Goal: Check status: Check status

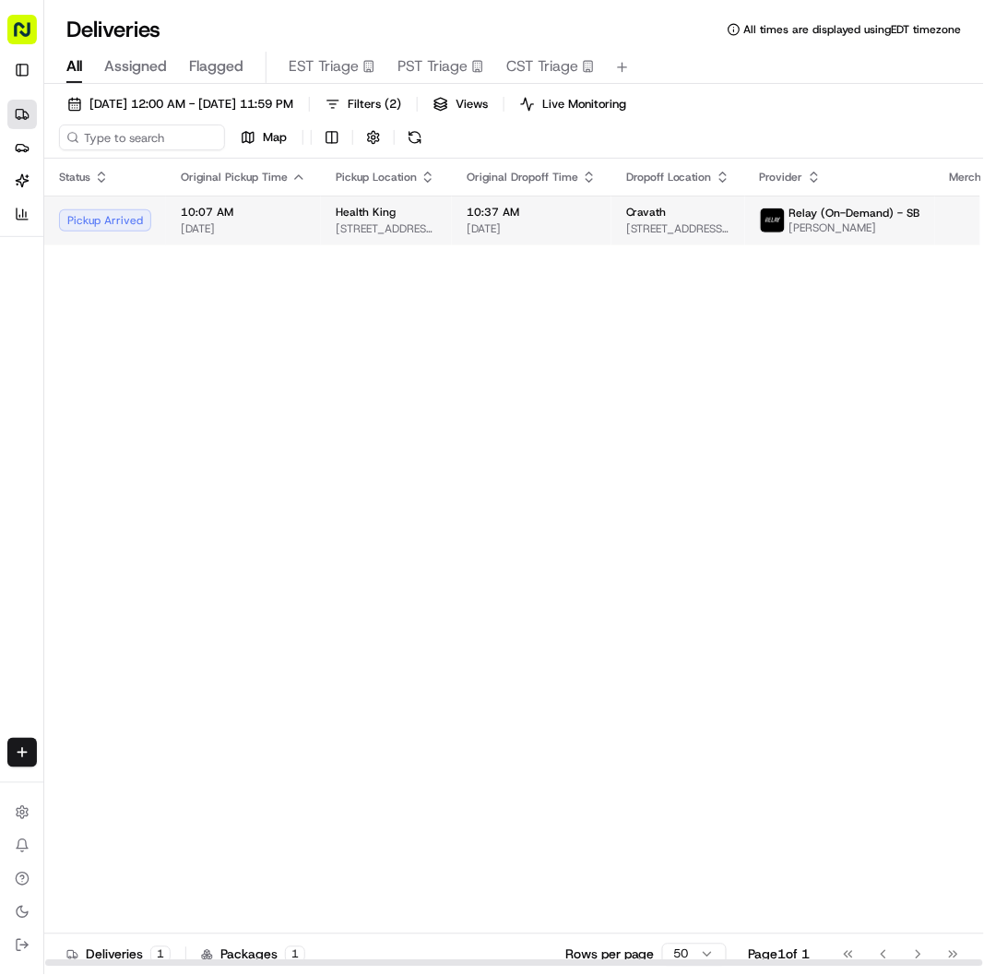
click at [496, 208] on span "10:37 AM" at bounding box center [532, 212] width 130 height 15
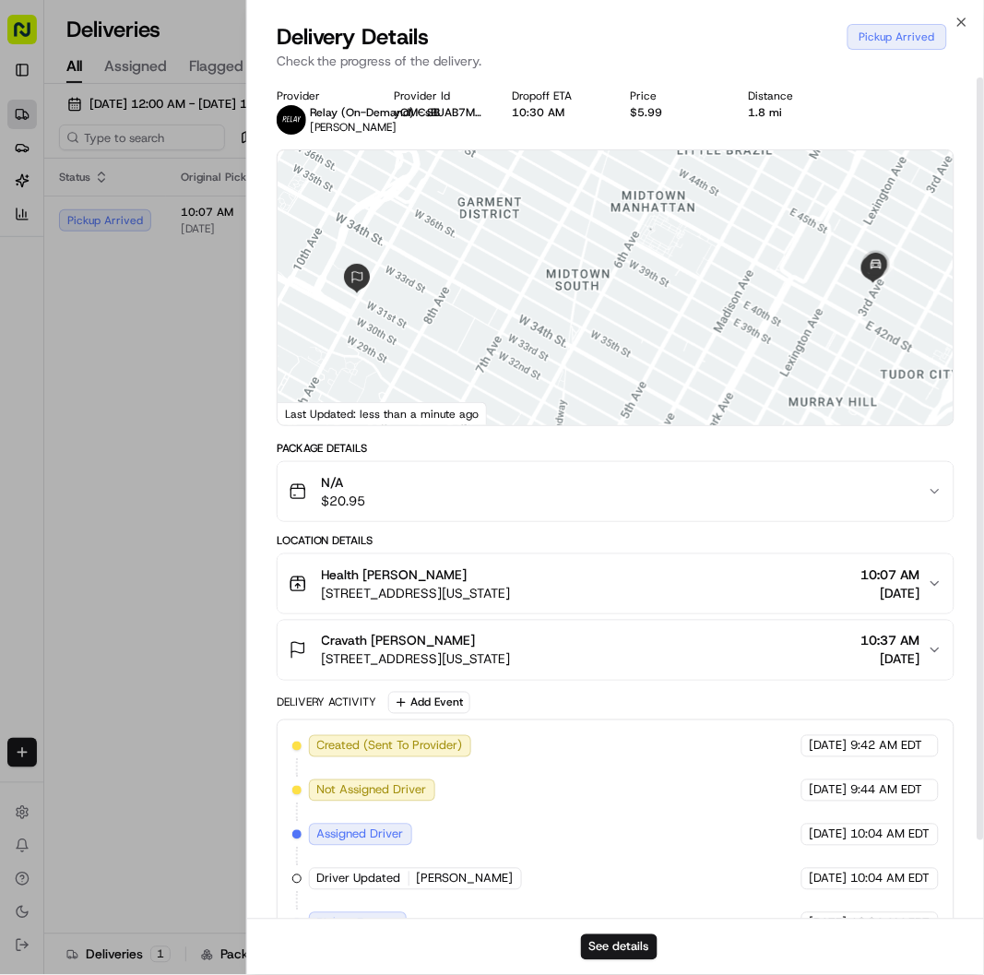
scroll to position [88, 0]
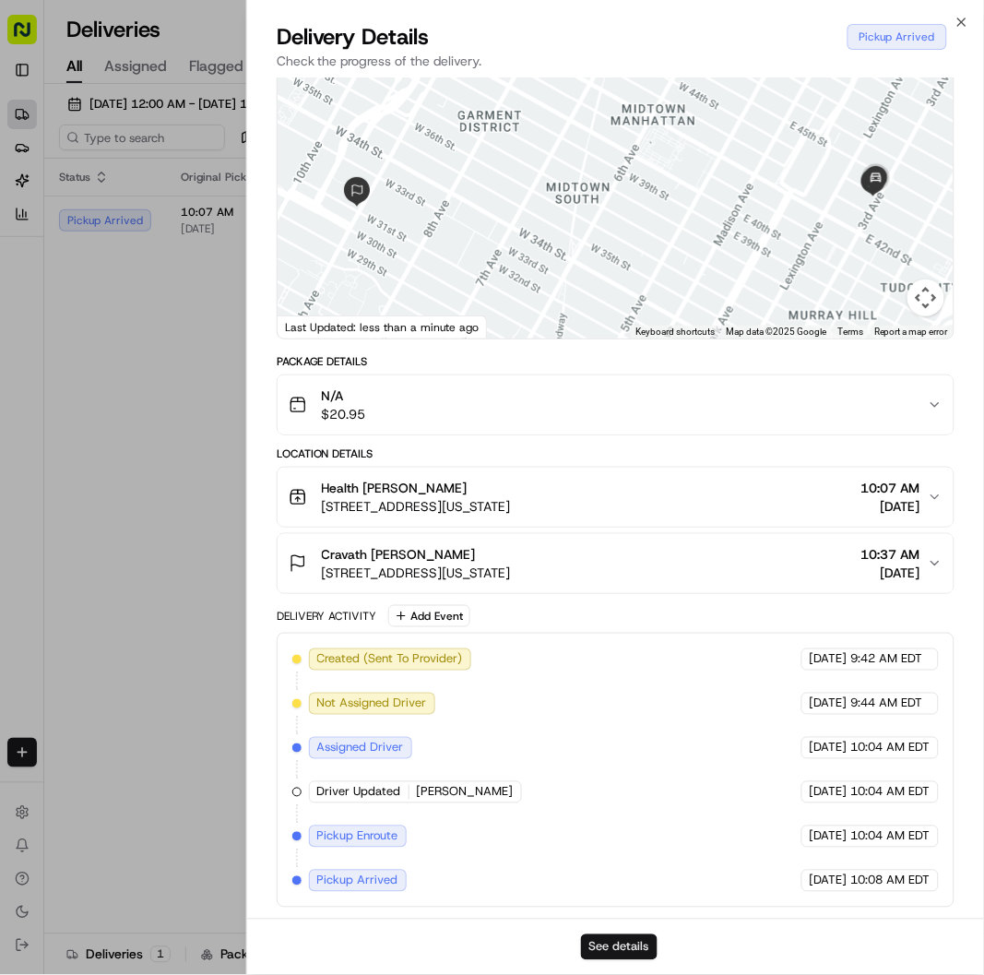
click at [629, 948] on button "See details" at bounding box center [619, 947] width 77 height 26
